Goal: Transaction & Acquisition: Download file/media

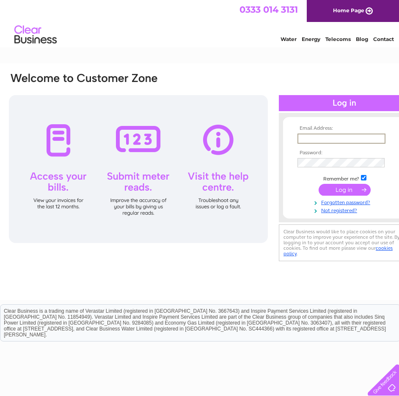
click at [353, 136] on input "text" at bounding box center [341, 139] width 88 height 10
paste input "Splive@live.co.uk"
type input "Splive@live.co.uk"
click at [346, 191] on input "submit" at bounding box center [344, 190] width 52 height 12
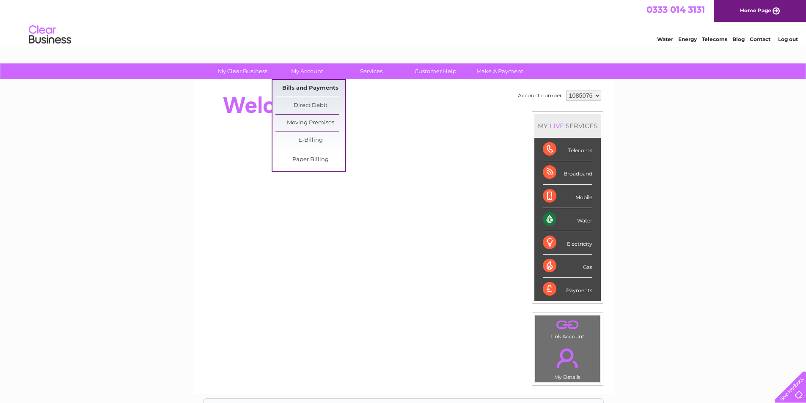
click at [310, 94] on link "Bills and Payments" at bounding box center [310, 88] width 70 height 17
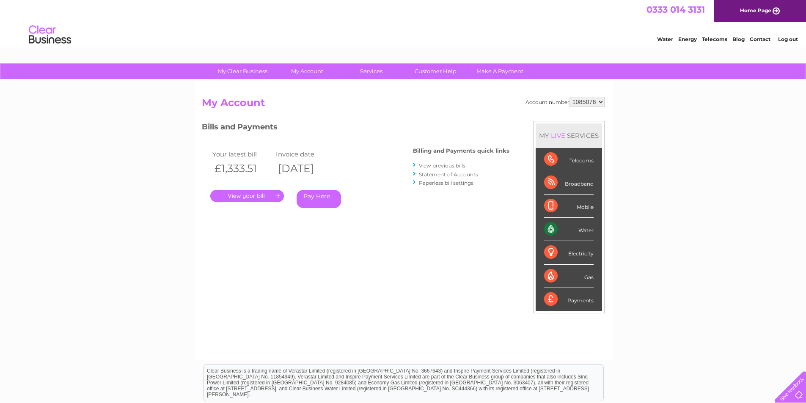
click at [247, 198] on link "." at bounding box center [247, 196] width 74 height 12
click at [429, 166] on link "View previous bills" at bounding box center [442, 165] width 47 height 6
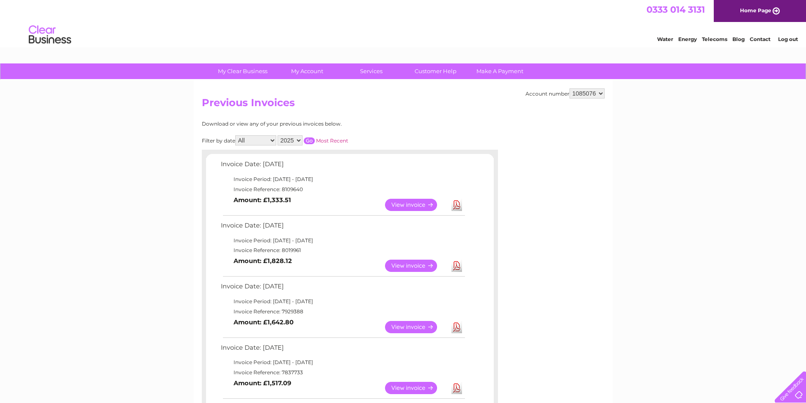
click at [457, 266] on link "Download" at bounding box center [456, 266] width 11 height 12
click at [456, 329] on link "Download" at bounding box center [456, 327] width 11 height 12
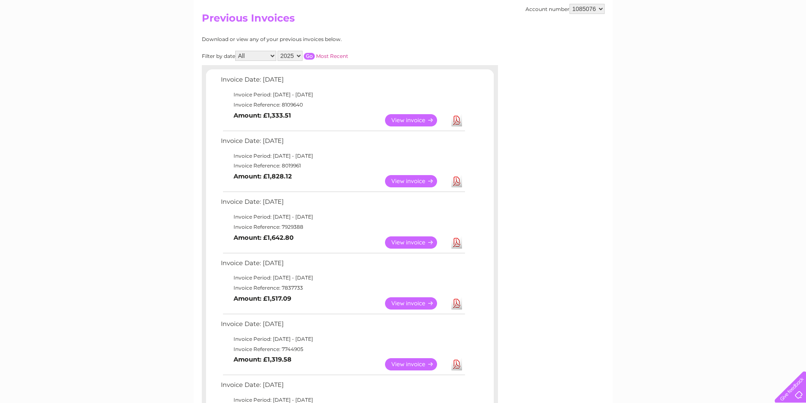
scroll to position [127, 0]
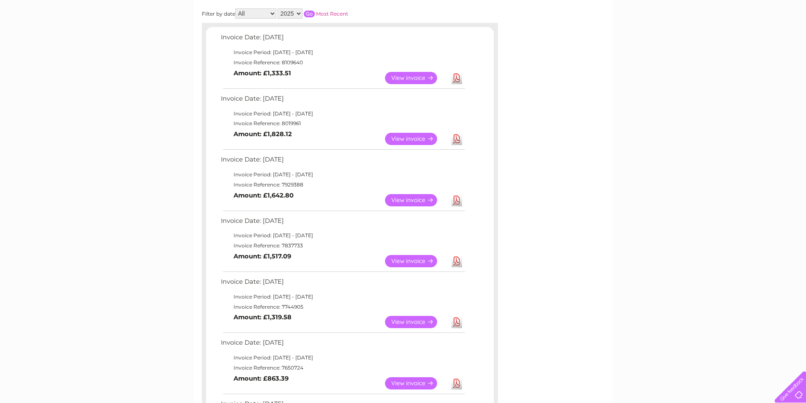
click at [455, 262] on link "Download" at bounding box center [456, 261] width 11 height 12
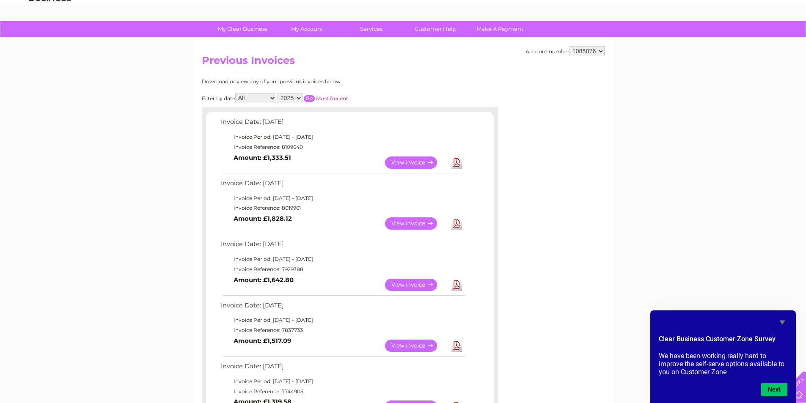
scroll to position [0, 0]
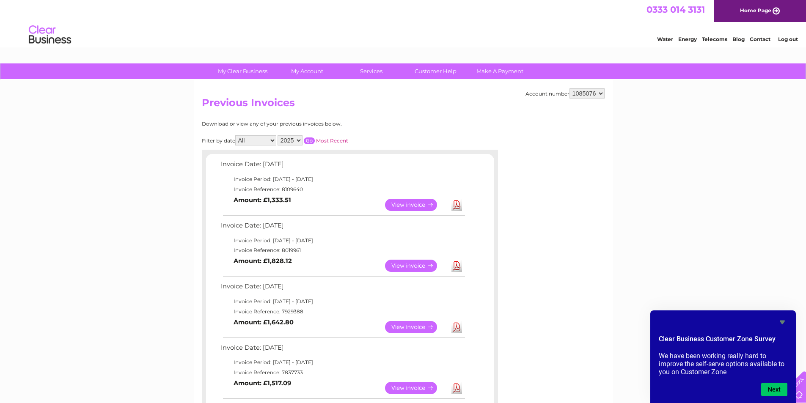
click at [787, 42] on link "Log out" at bounding box center [788, 39] width 20 height 6
